Goal: Download file/media

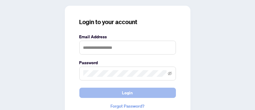
scroll to position [57, 0]
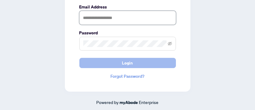
type input "**********"
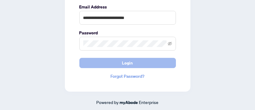
click at [120, 64] on button "Login" at bounding box center [127, 63] width 97 height 10
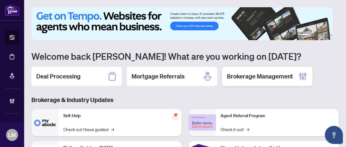
click at [255, 71] on div "Brokerage Management" at bounding box center [267, 76] width 91 height 19
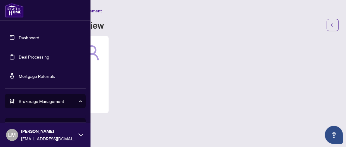
click at [28, 56] on link "Deal Processing" at bounding box center [34, 56] width 30 height 5
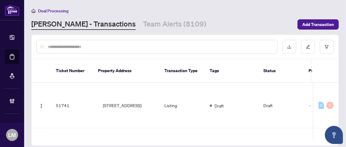
click at [121, 47] on input "text" at bounding box center [160, 46] width 225 height 7
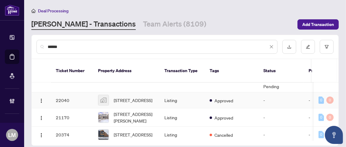
scroll to position [201, 0]
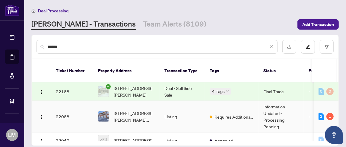
type input "******"
click at [154, 112] on span "[STREET_ADDRESS][PERSON_NAME][PERSON_NAME]" at bounding box center [134, 116] width 41 height 13
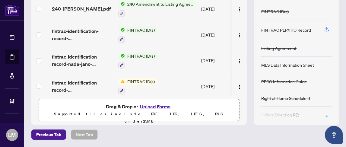
scroll to position [80, 0]
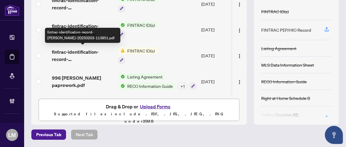
click at [62, 53] on span "fintrac-identification-record-[PERSON_NAME]-20250203-113851.pdf" at bounding box center [83, 55] width 62 height 14
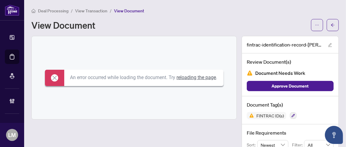
click at [51, 79] on icon at bounding box center [54, 77] width 7 height 7
click at [51, 76] on icon at bounding box center [54, 77] width 7 height 7
click at [331, 24] on icon "arrow-left" at bounding box center [333, 25] width 4 height 4
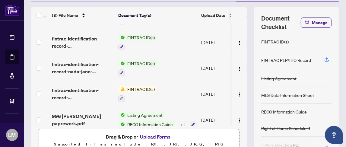
scroll to position [64, 0]
